Goal: Find specific page/section: Find specific page/section

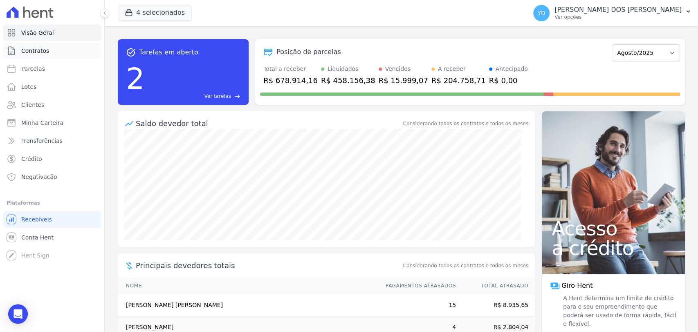
drag, startPoint x: 0, startPoint y: 0, endPoint x: 82, endPoint y: 52, distance: 96.7
click at [82, 52] on link "Contratos" at bounding box center [52, 51] width 98 height 16
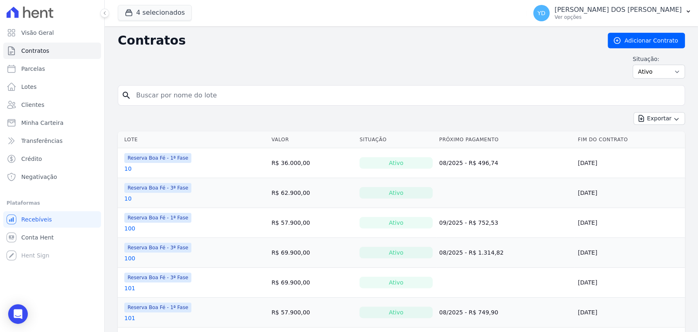
click at [183, 92] on input "search" at bounding box center [406, 95] width 550 height 16
type input "66a"
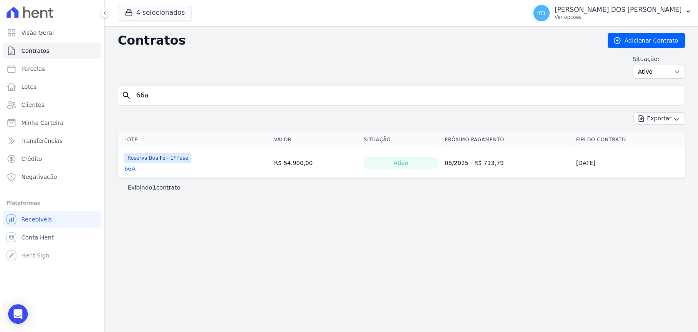
click at [132, 170] on link "66A" at bounding box center [129, 168] width 11 height 8
